Goal: Information Seeking & Learning: Learn about a topic

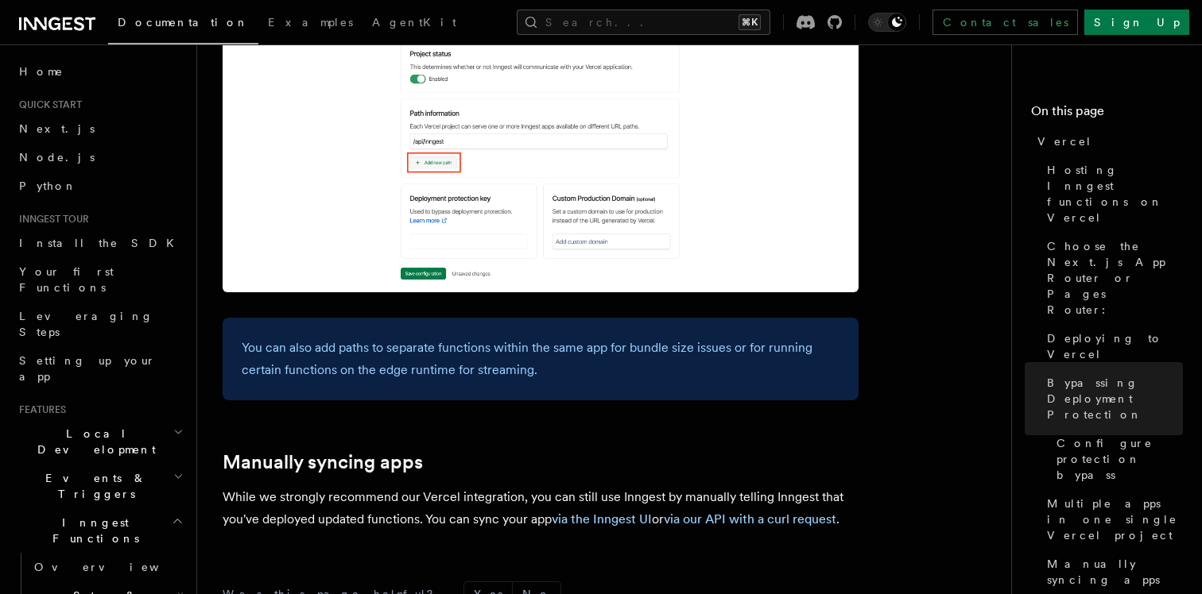
scroll to position [2535, 0]
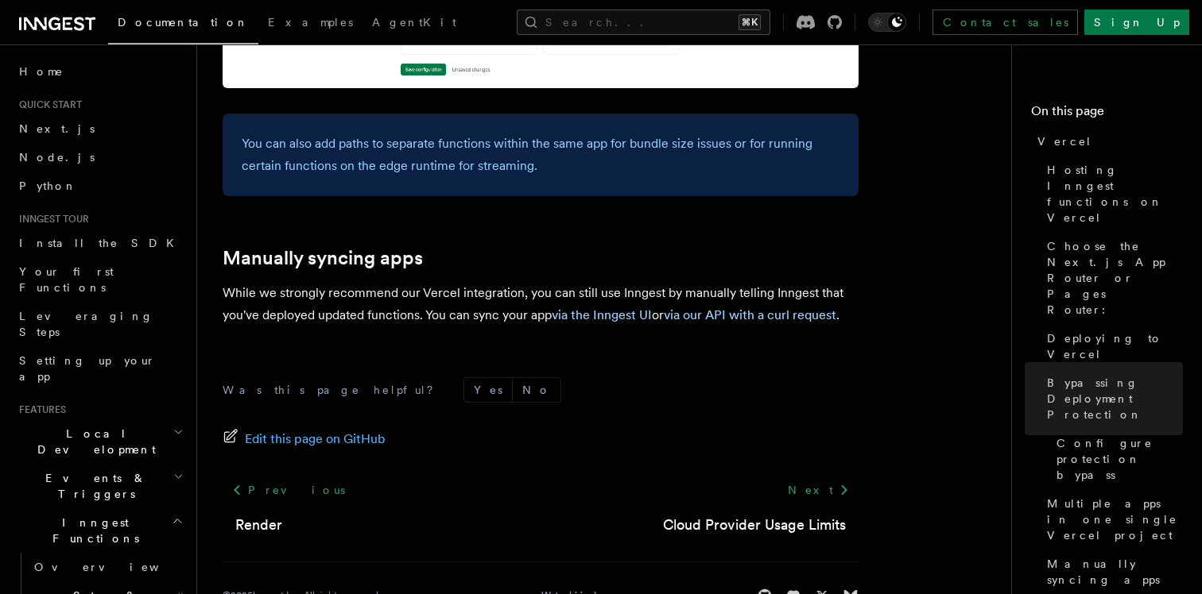
scroll to position [2738, 0]
click at [745, 308] on link "via our API with a curl request" at bounding box center [750, 315] width 172 height 15
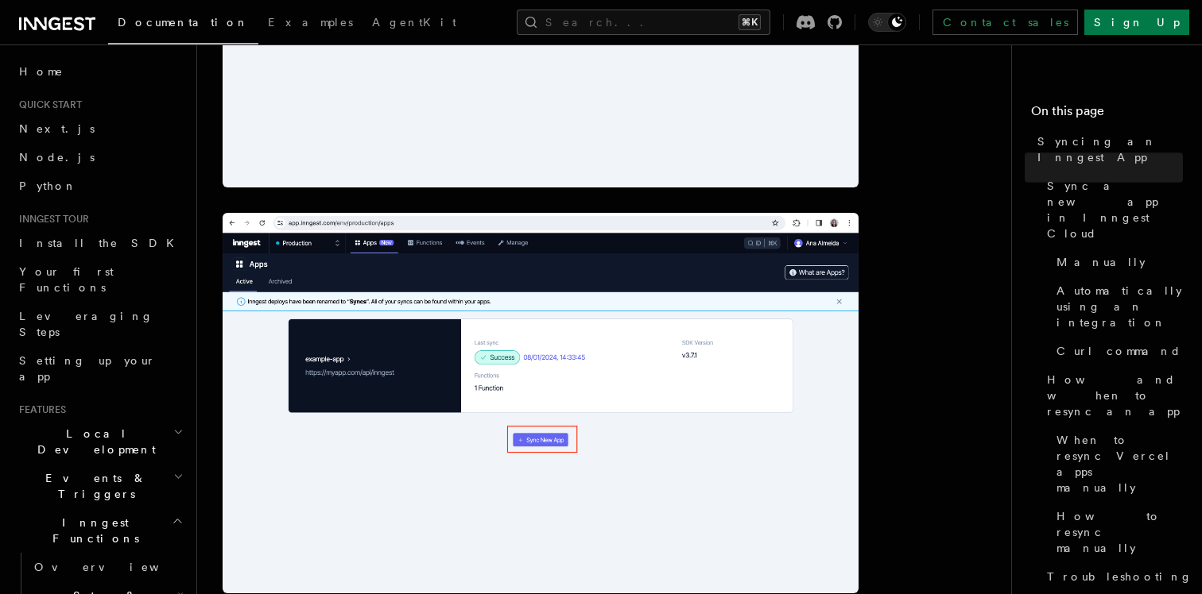
scroll to position [845, 0]
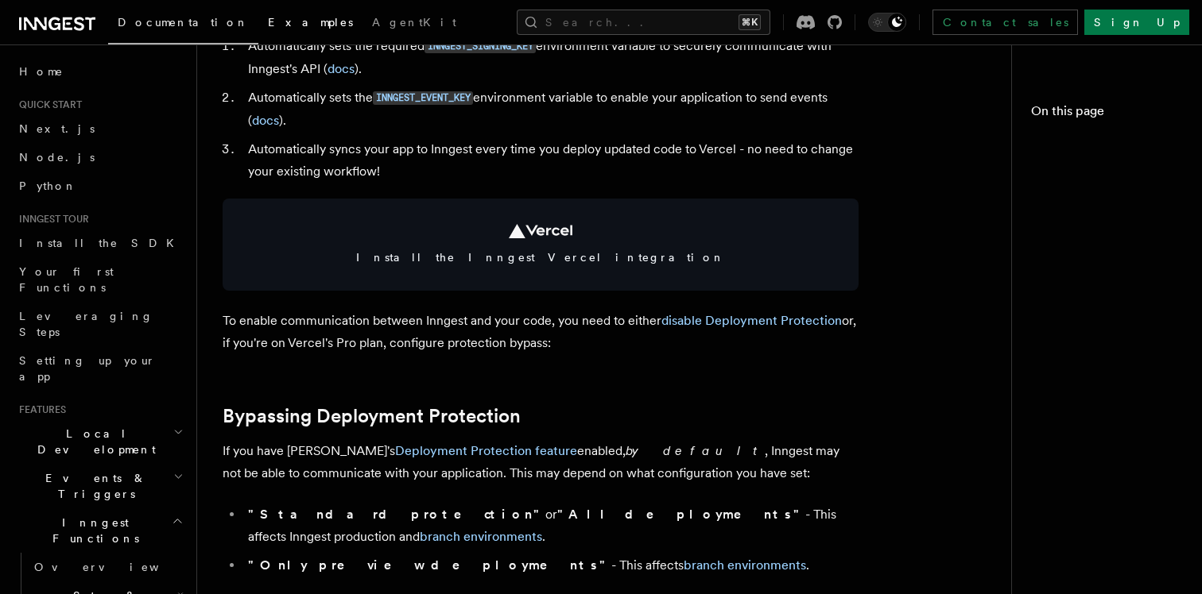
scroll to position [2738, 0]
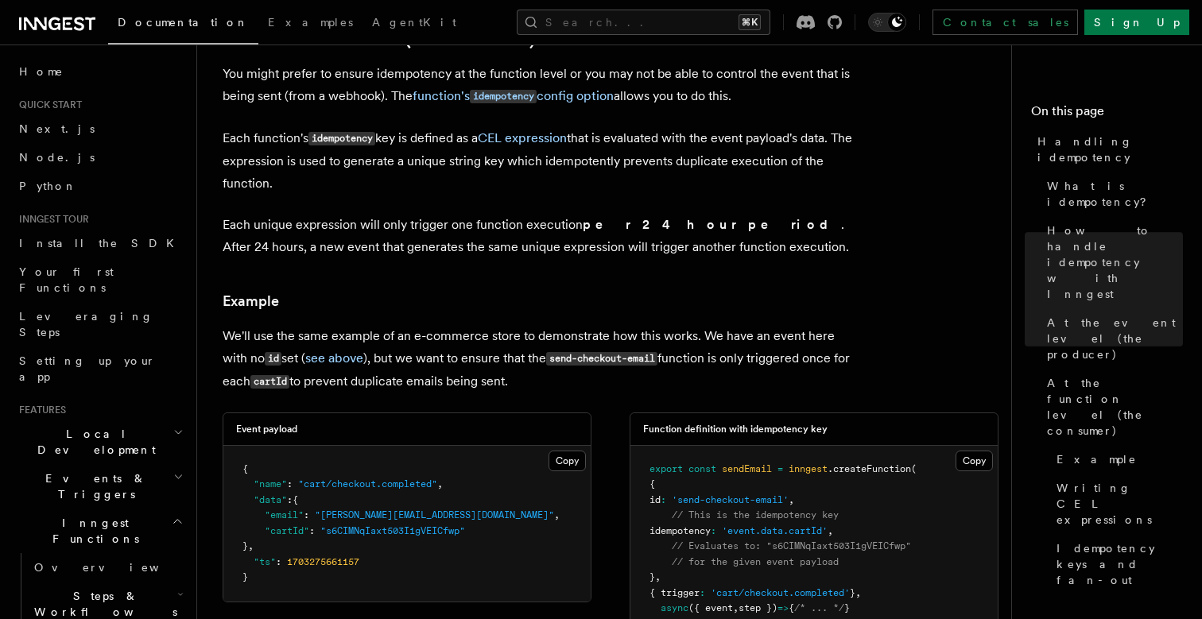
scroll to position [2027, 0]
